Goal: Transaction & Acquisition: Purchase product/service

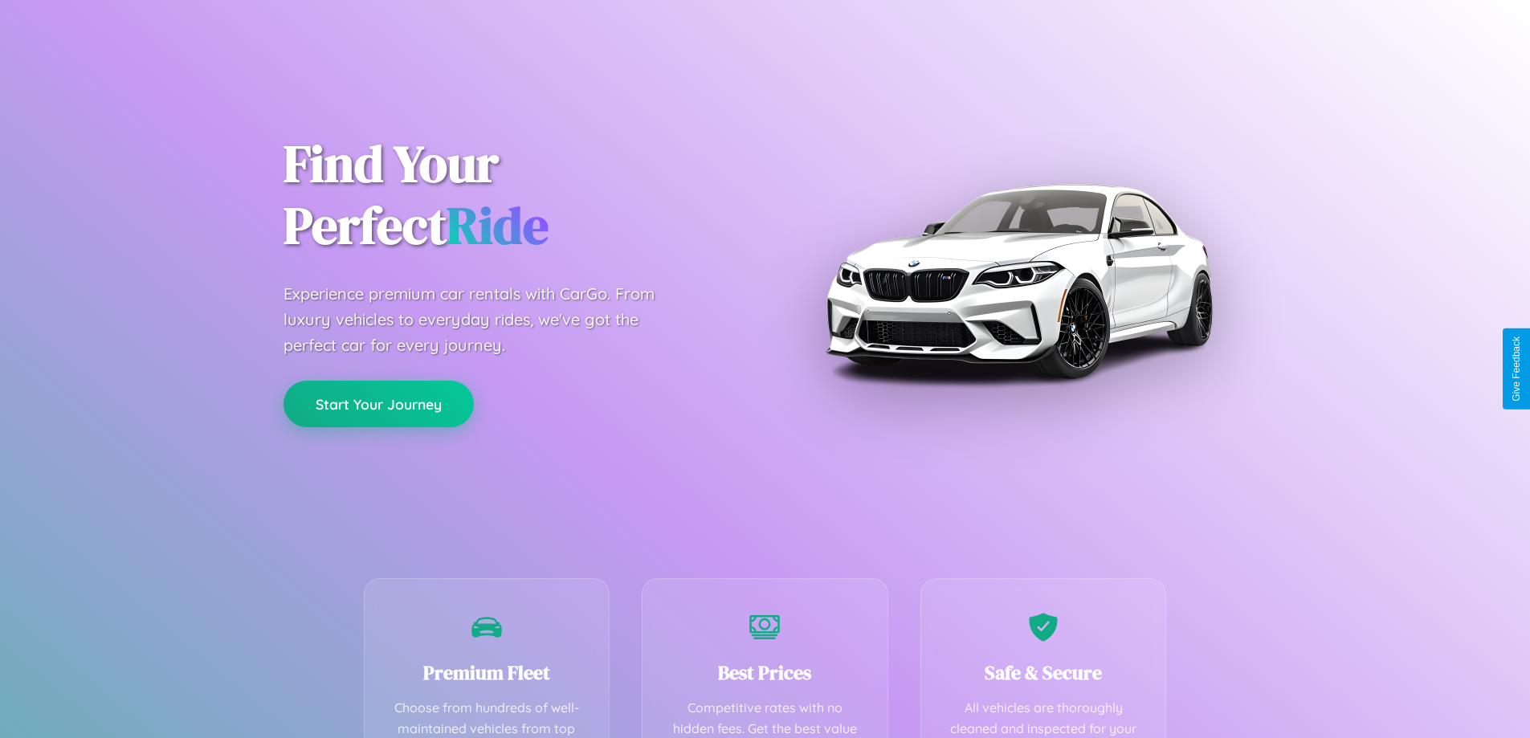
click at [378, 404] on button "Start Your Journey" at bounding box center [379, 404] width 190 height 47
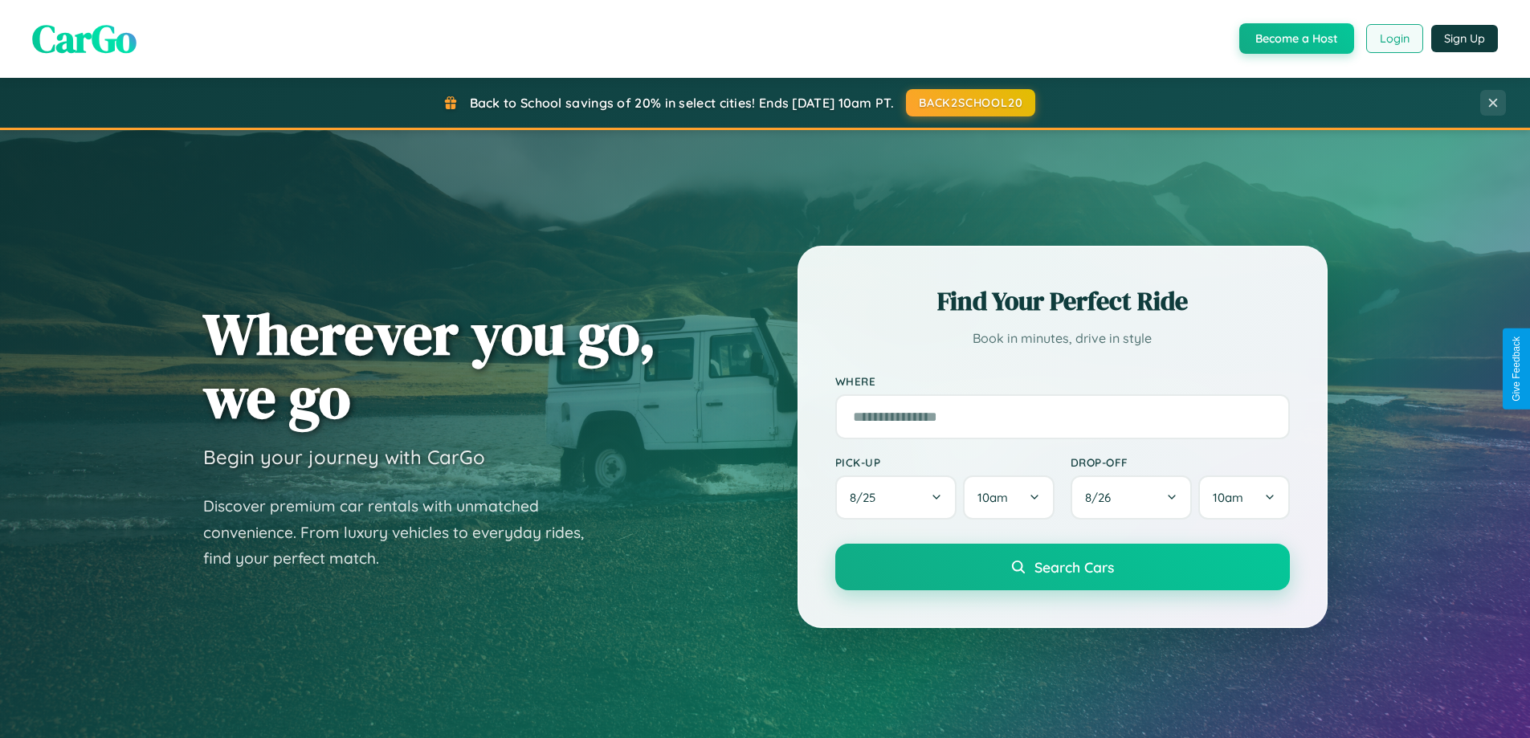
click at [1394, 39] on button "Login" at bounding box center [1394, 38] width 57 height 29
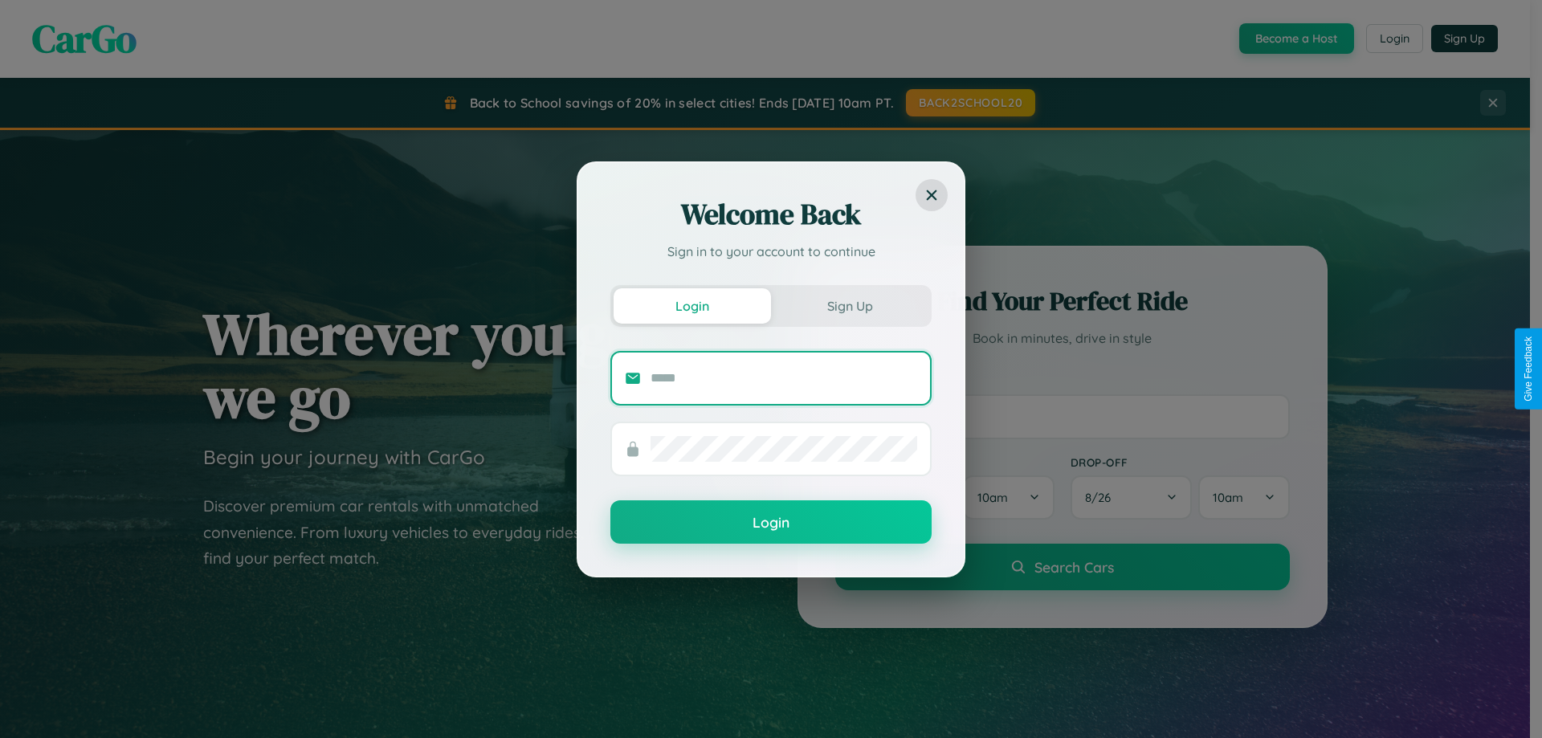
click at [784, 377] on input "text" at bounding box center [784, 378] width 267 height 26
type input "**********"
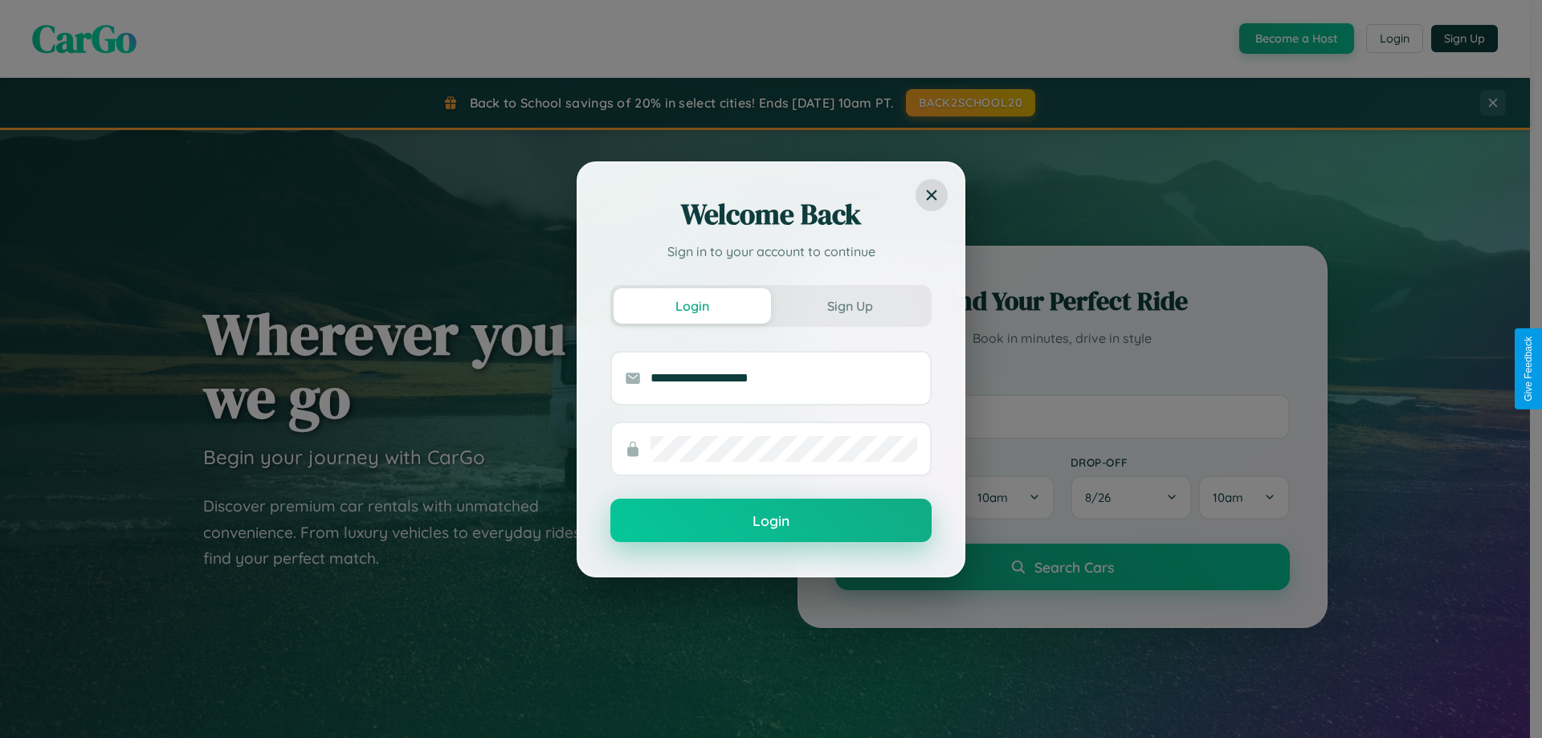
click at [771, 521] on button "Login" at bounding box center [770, 520] width 321 height 43
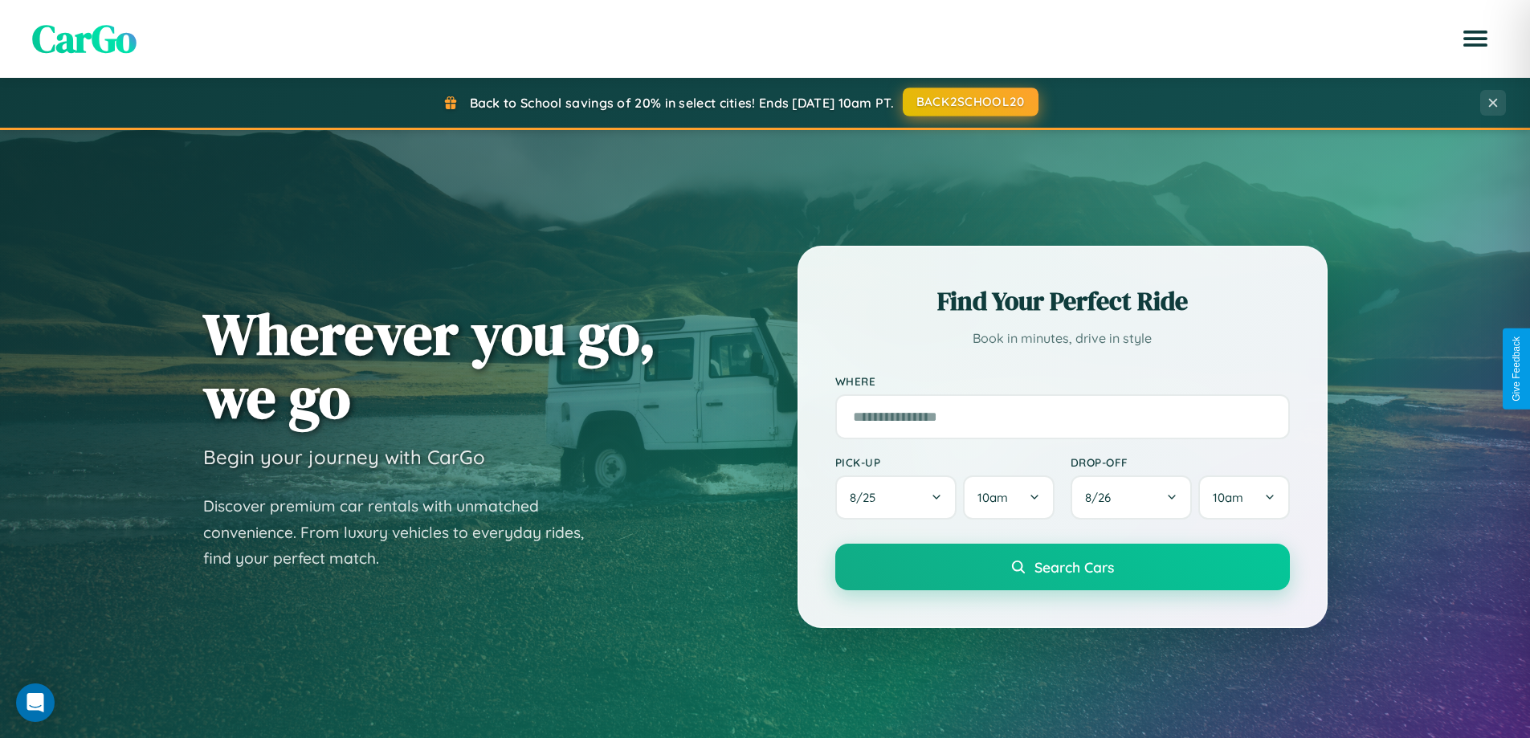
click at [969, 102] on button "BACK2SCHOOL20" at bounding box center [971, 102] width 136 height 29
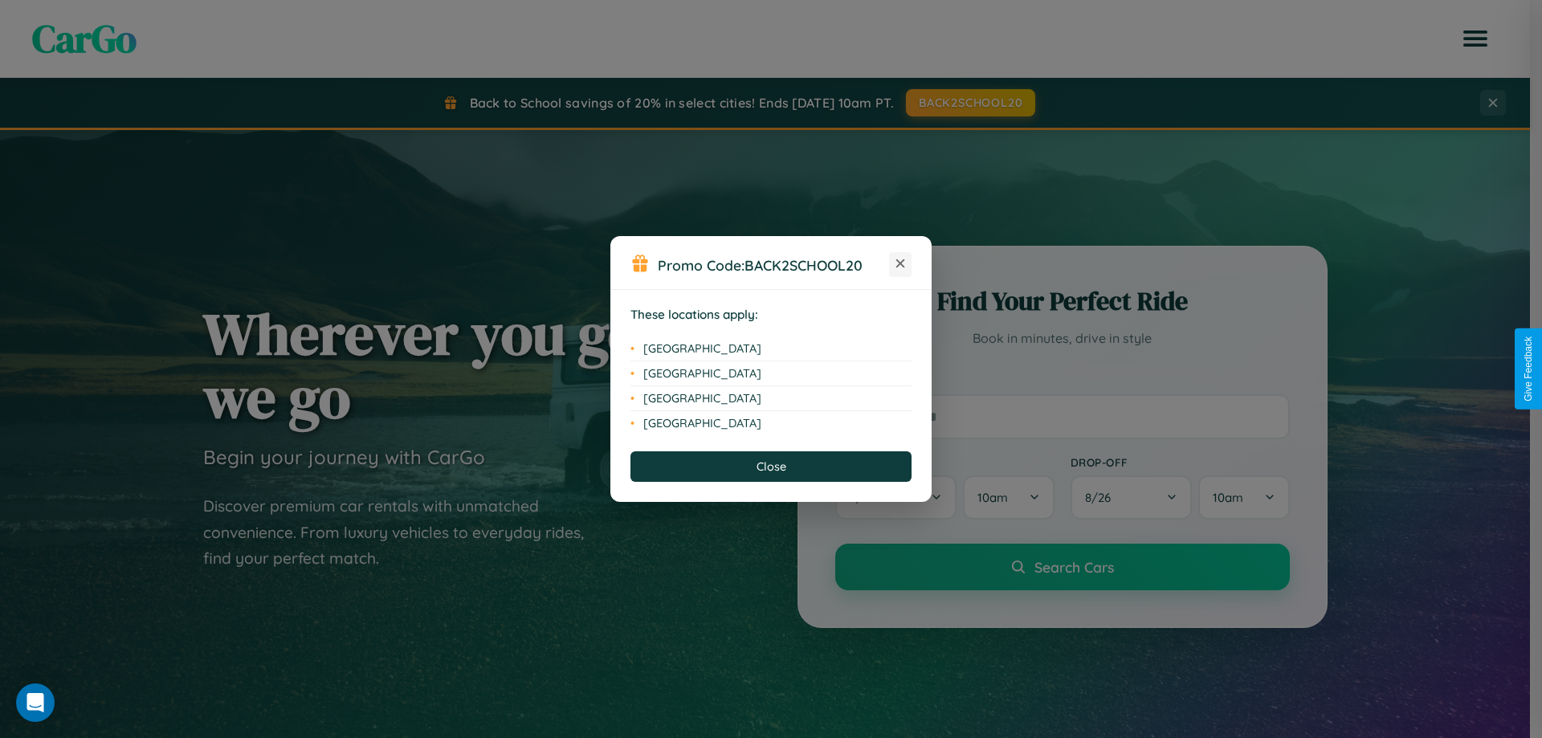
click at [900, 264] on icon at bounding box center [900, 263] width 9 height 9
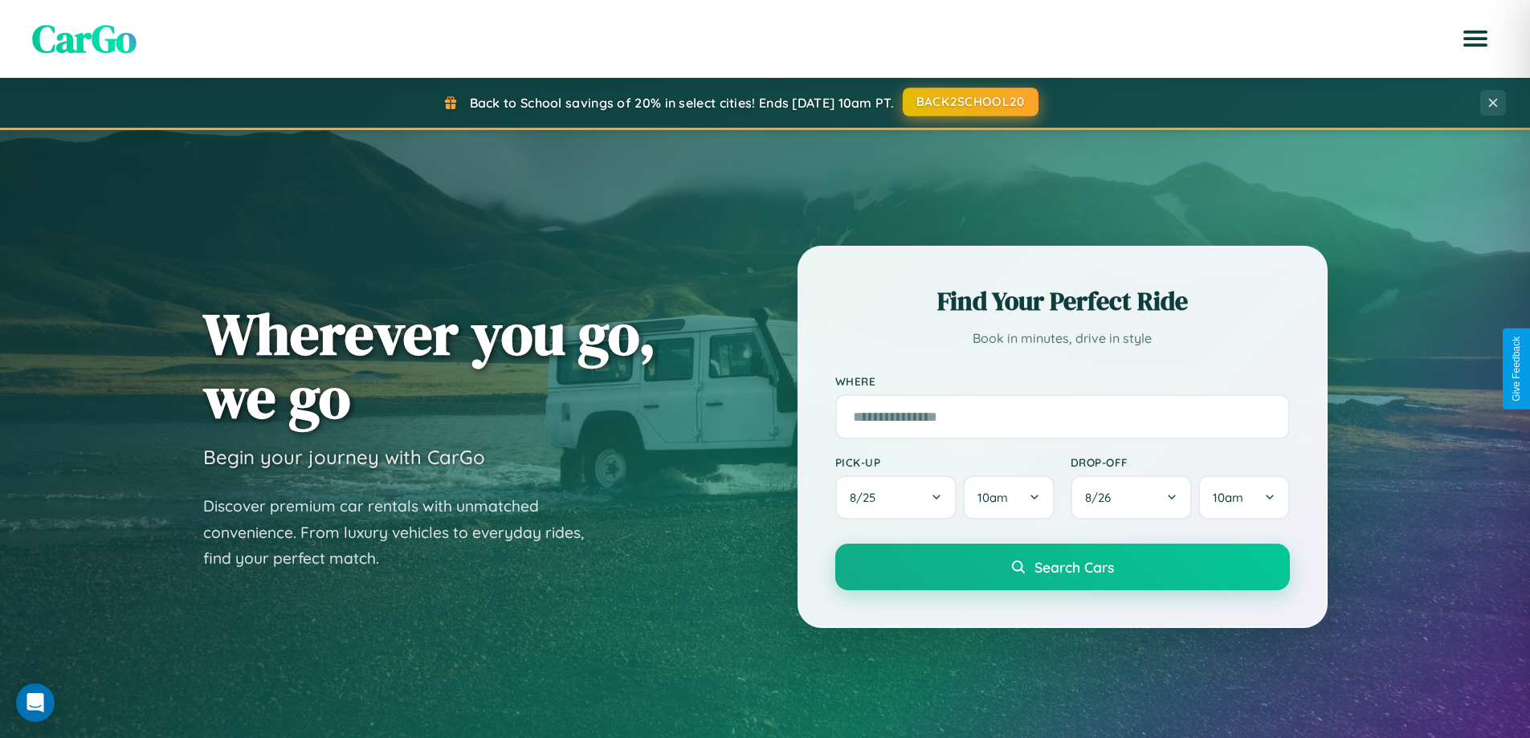
click at [969, 102] on button "BACK2SCHOOL20" at bounding box center [971, 102] width 136 height 29
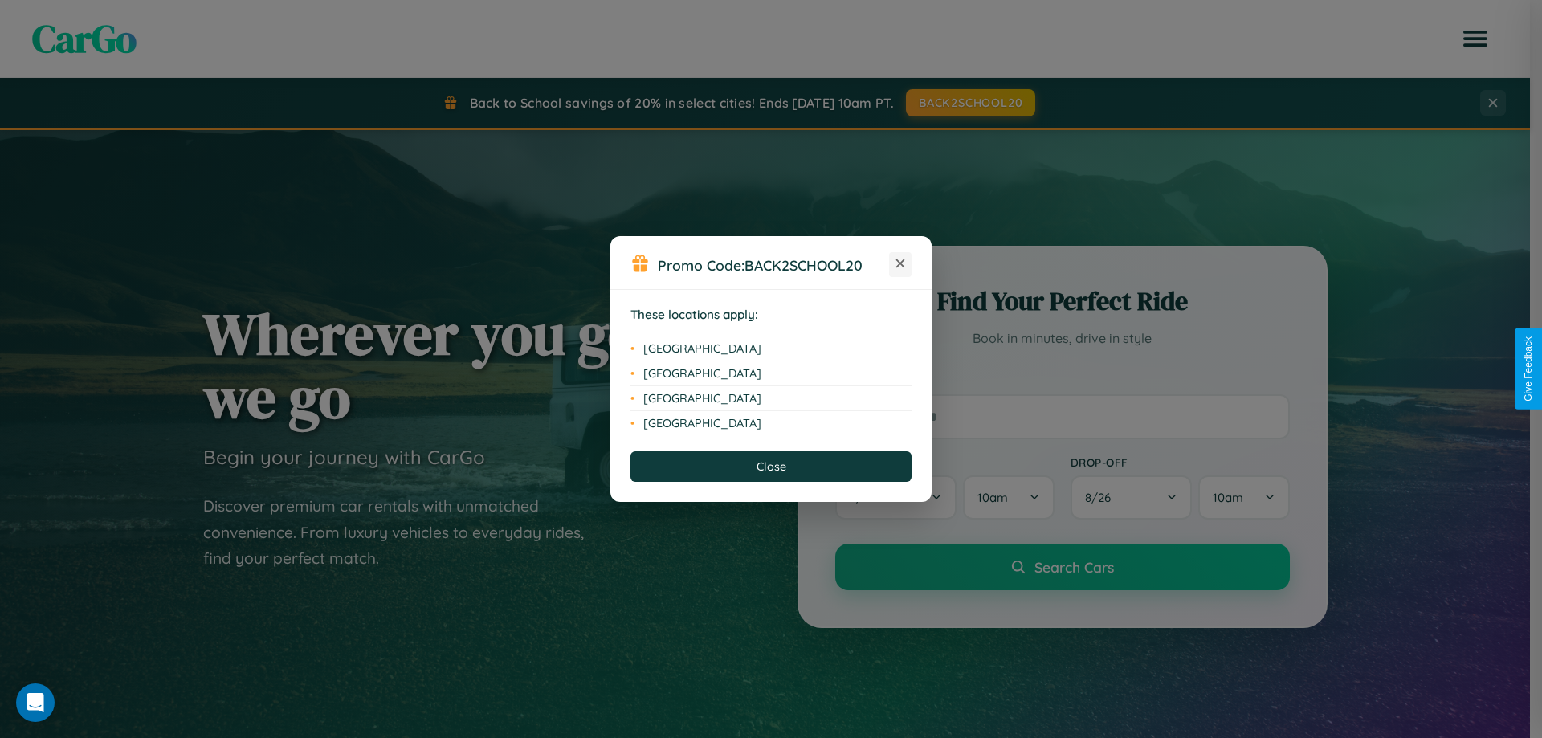
click at [900, 264] on icon at bounding box center [900, 263] width 9 height 9
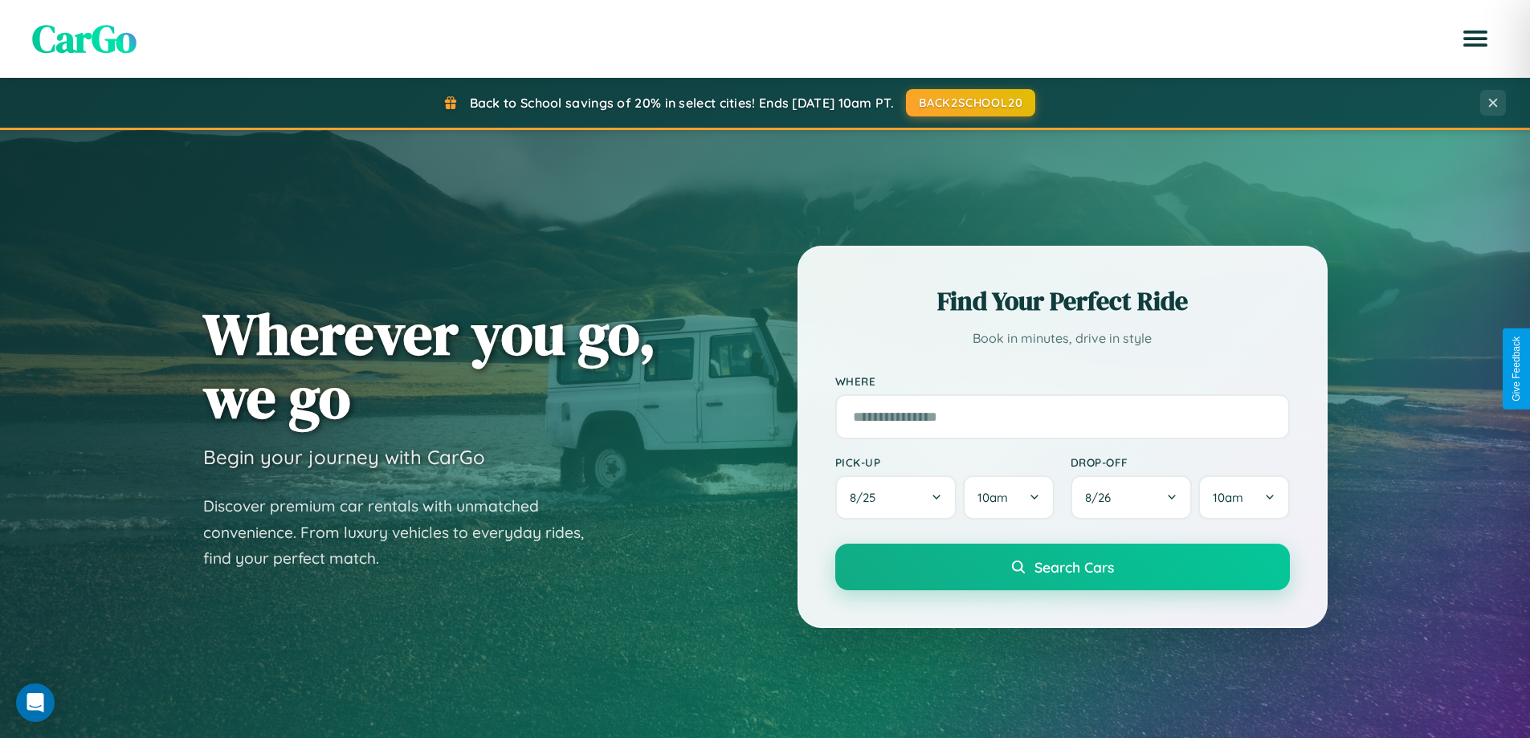
scroll to position [1882, 0]
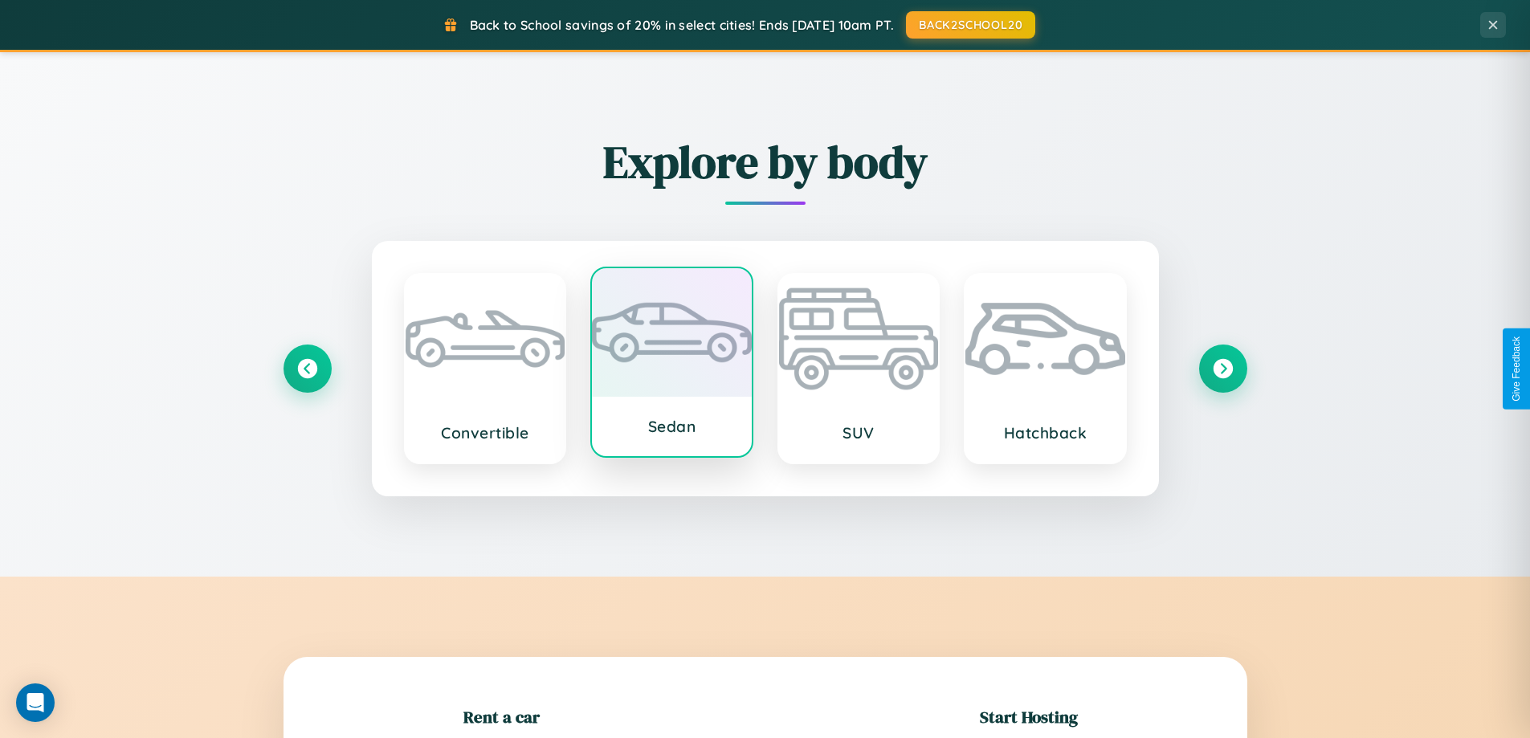
click at [671, 365] on div at bounding box center [672, 332] width 160 height 129
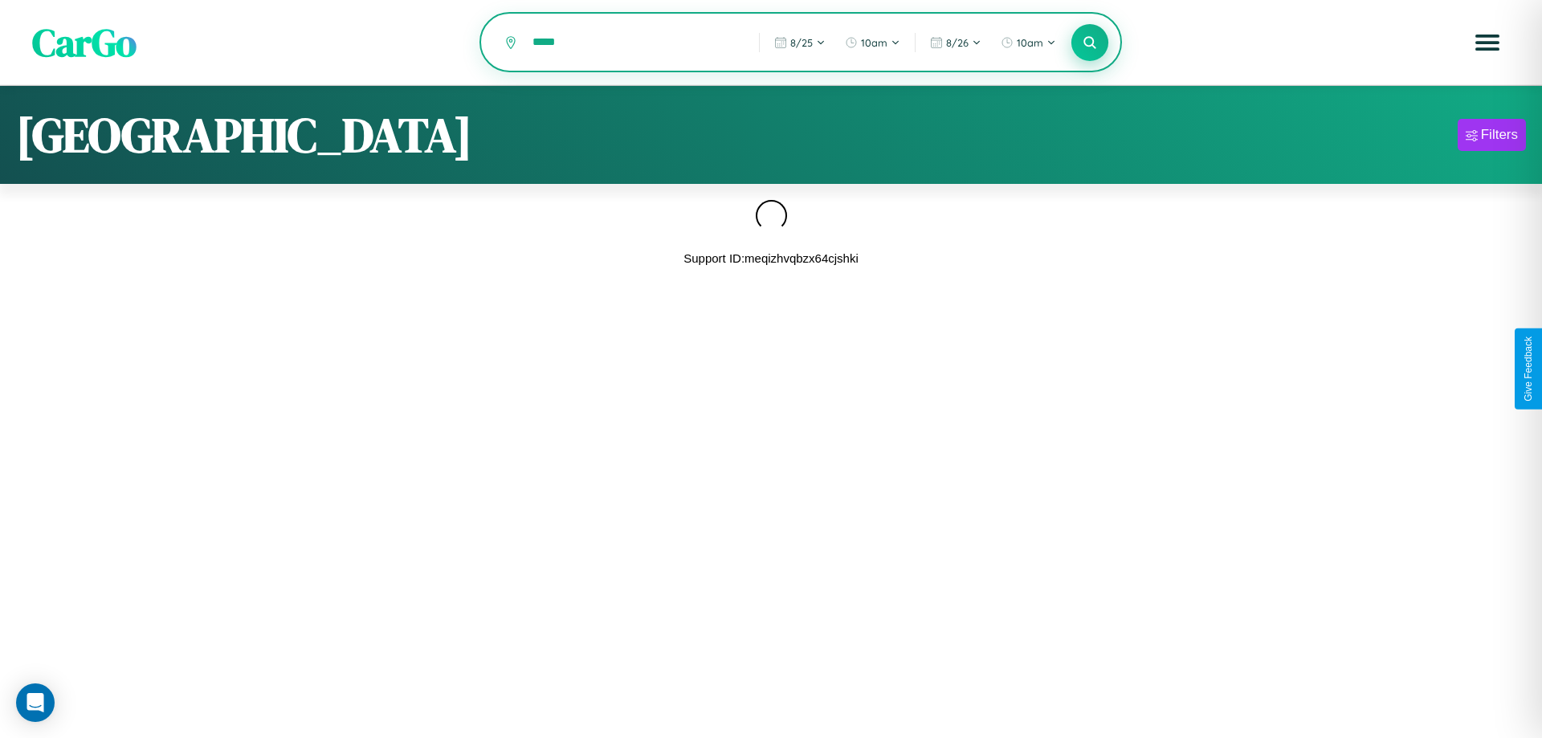
type input "*****"
click at [1090, 43] on icon at bounding box center [1089, 42] width 15 height 15
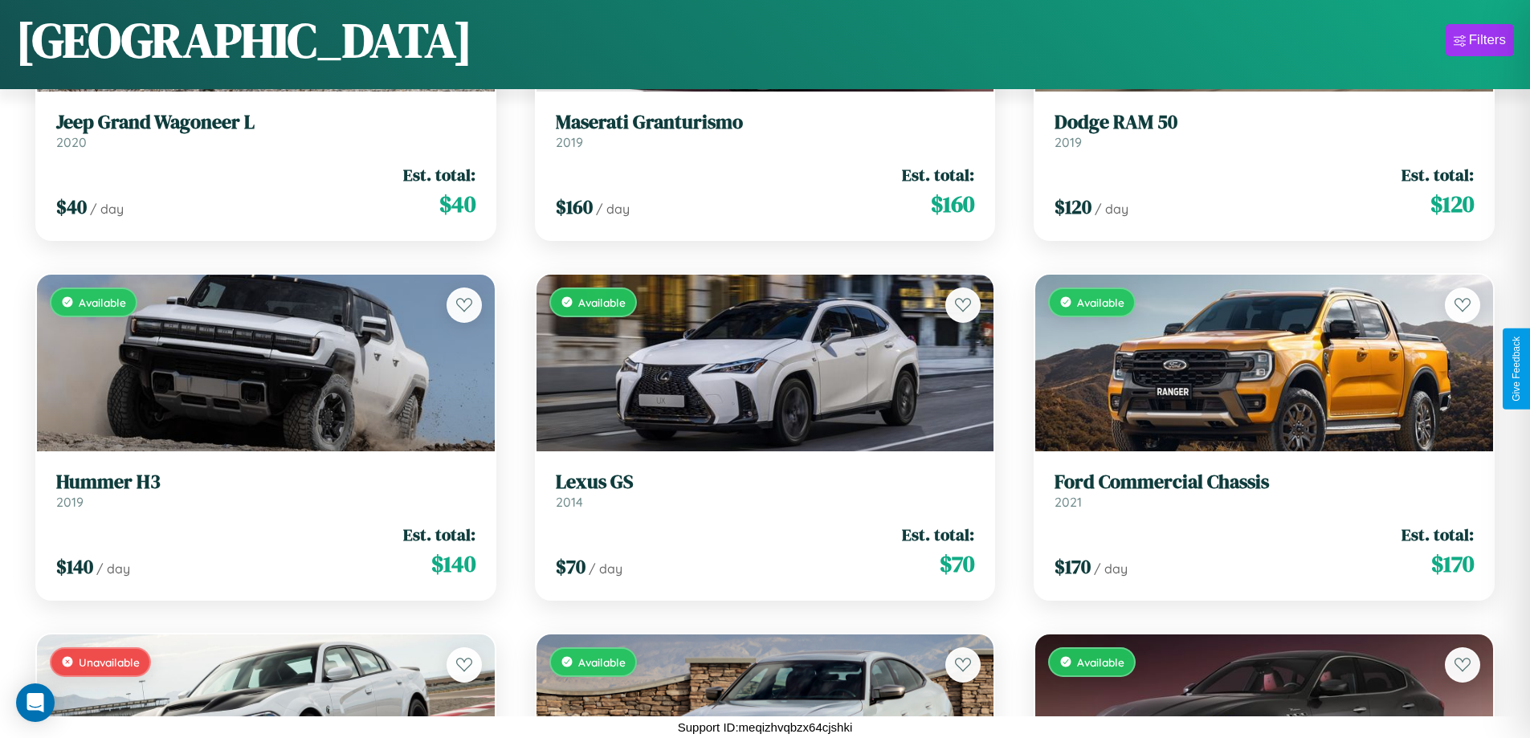
scroll to position [4182, 0]
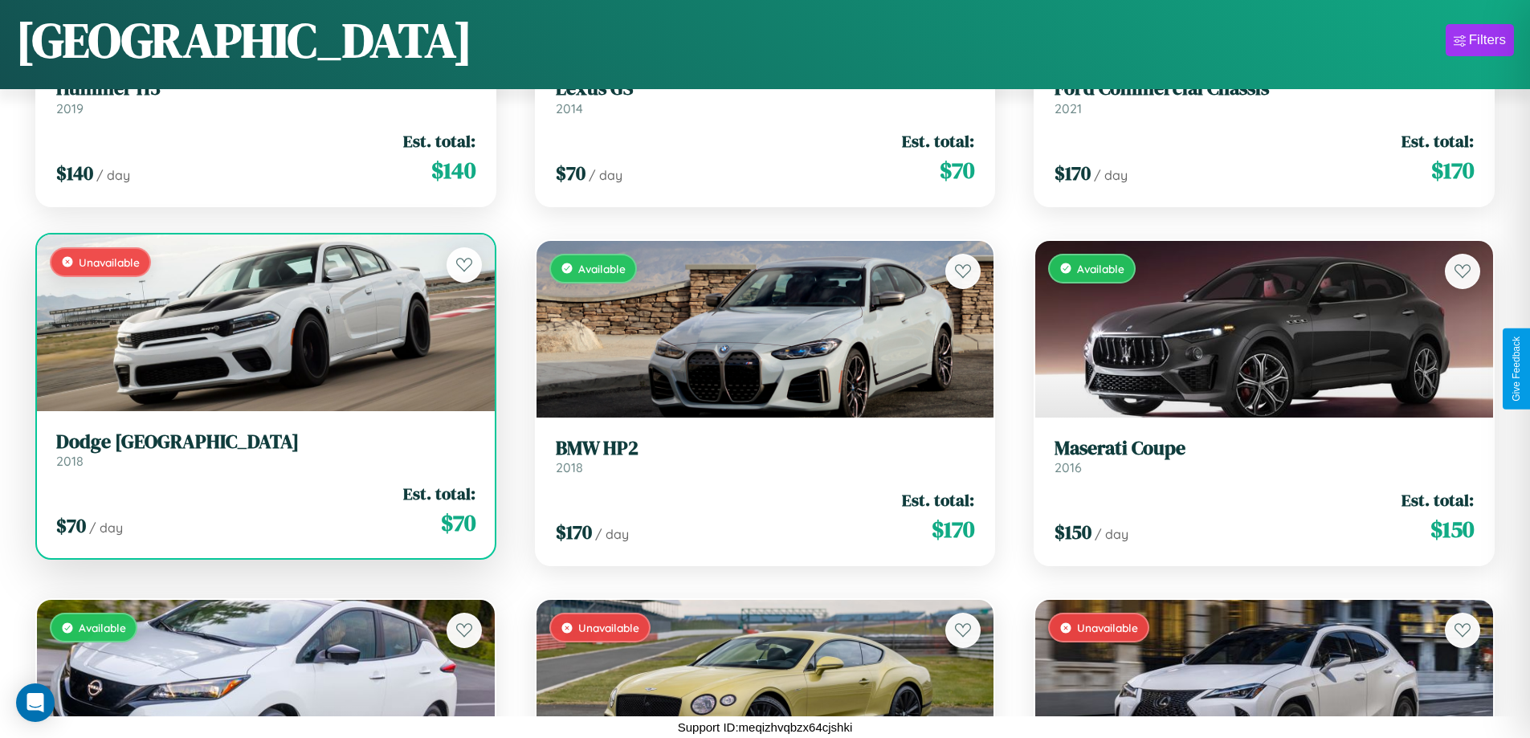
click at [263, 452] on h3 "Dodge Monaco" at bounding box center [265, 442] width 419 height 23
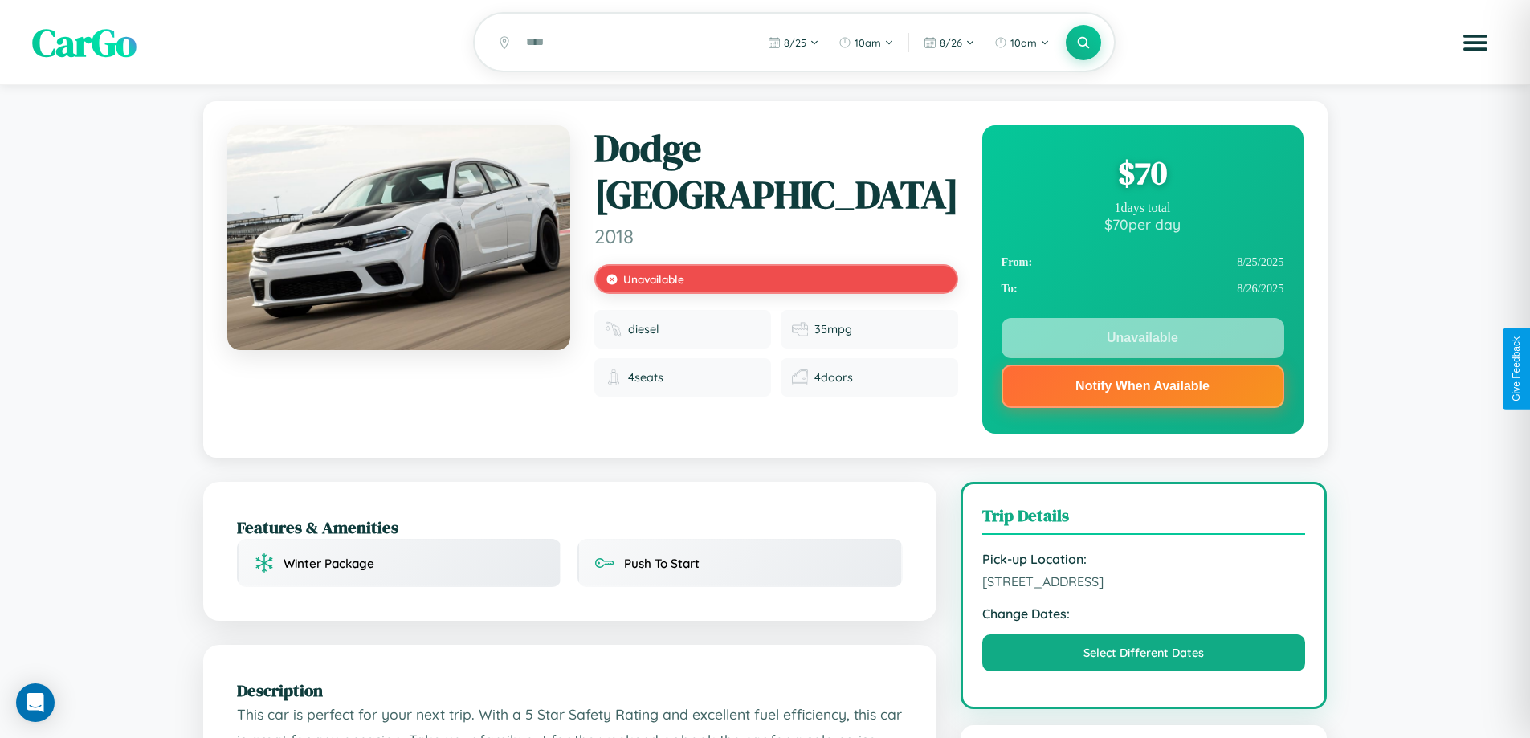
scroll to position [924, 0]
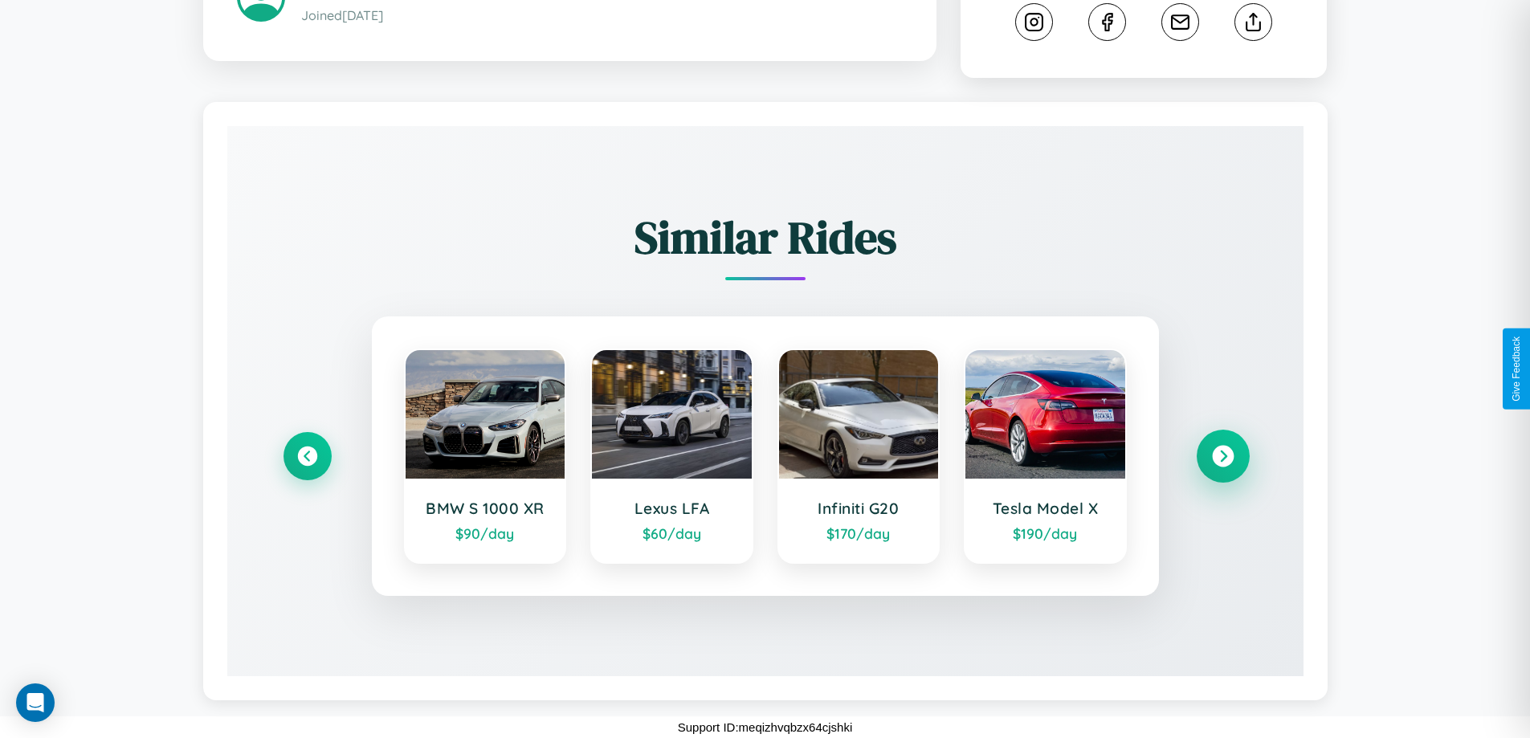
click at [1222, 456] on icon at bounding box center [1223, 457] width 22 height 22
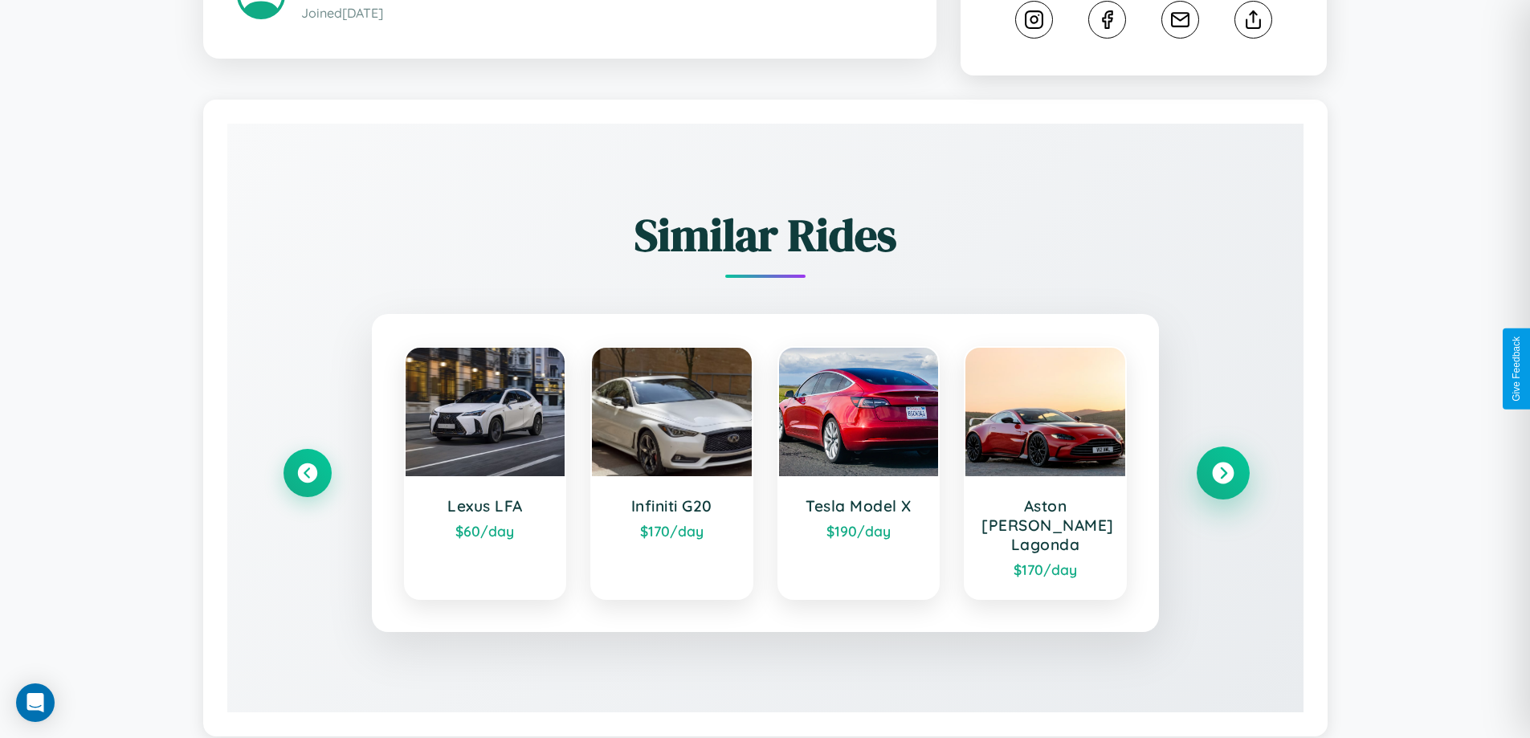
click at [1222, 466] on icon at bounding box center [1223, 474] width 22 height 22
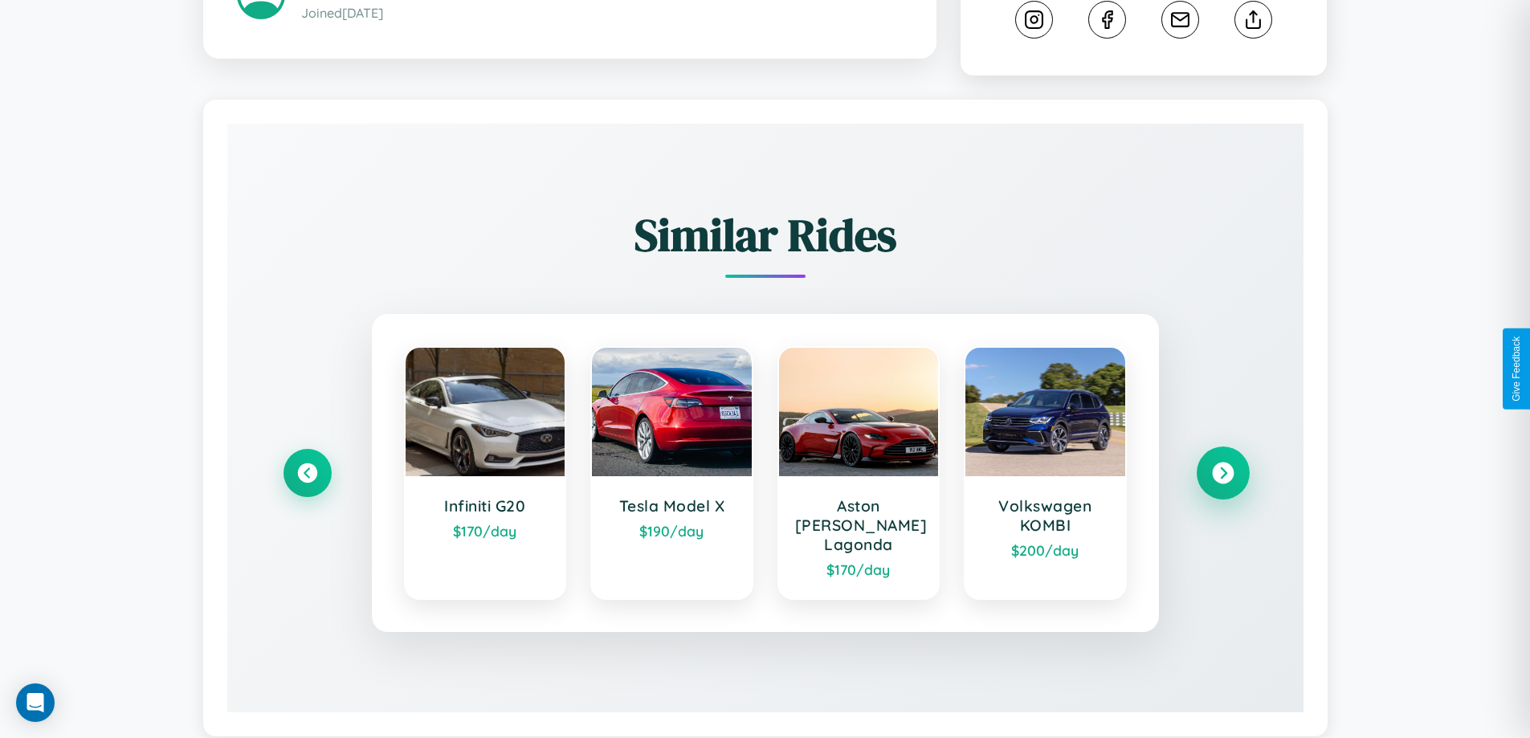
click at [1222, 466] on icon at bounding box center [1223, 474] width 22 height 22
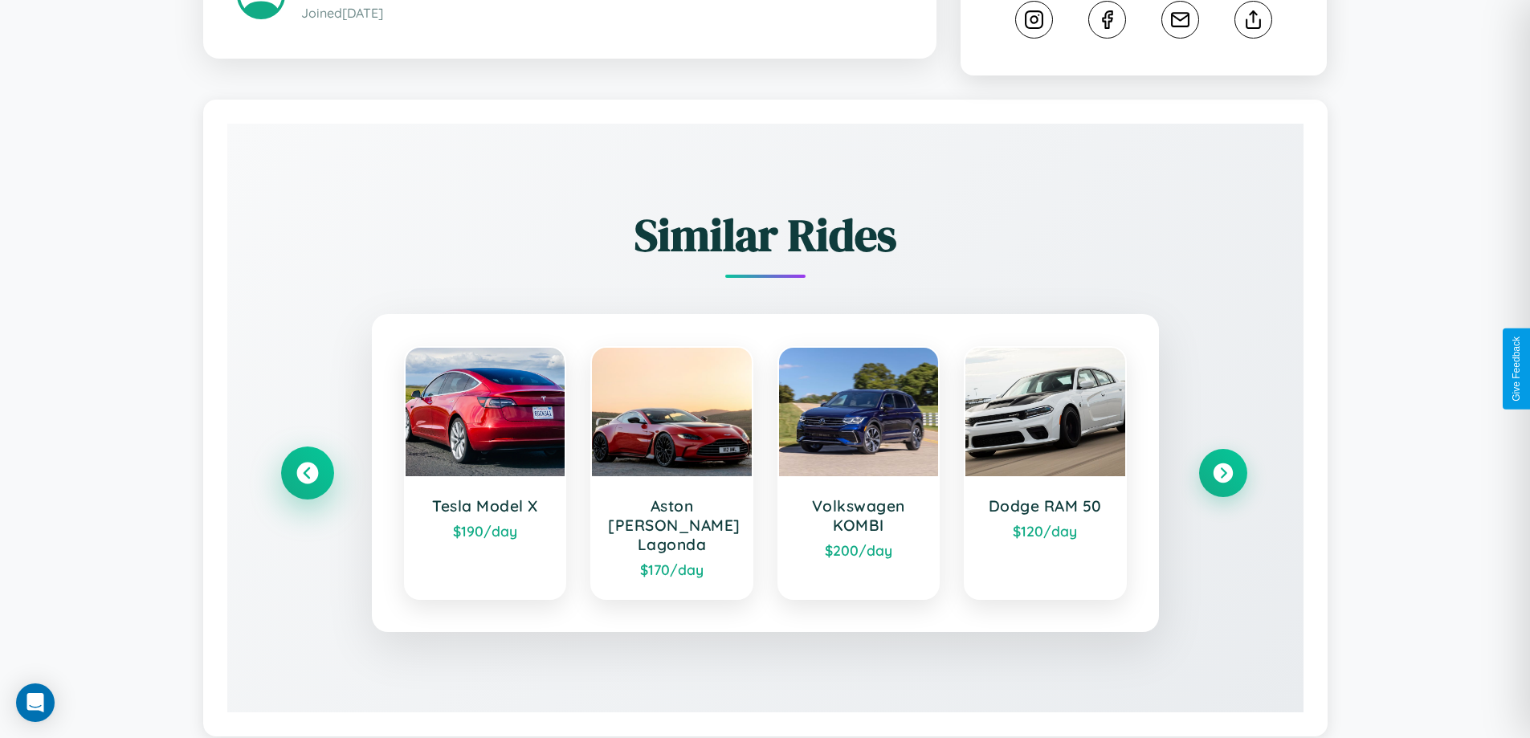
click at [307, 466] on icon at bounding box center [307, 474] width 22 height 22
